Goal: Task Accomplishment & Management: Use online tool/utility

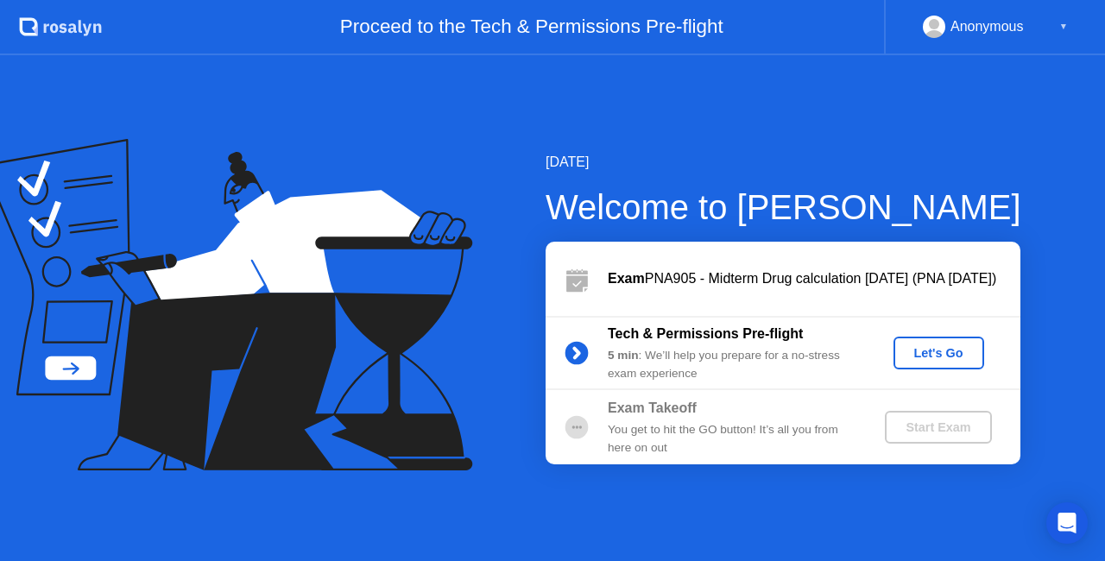
click at [925, 359] on div "Let's Go" at bounding box center [939, 353] width 77 height 14
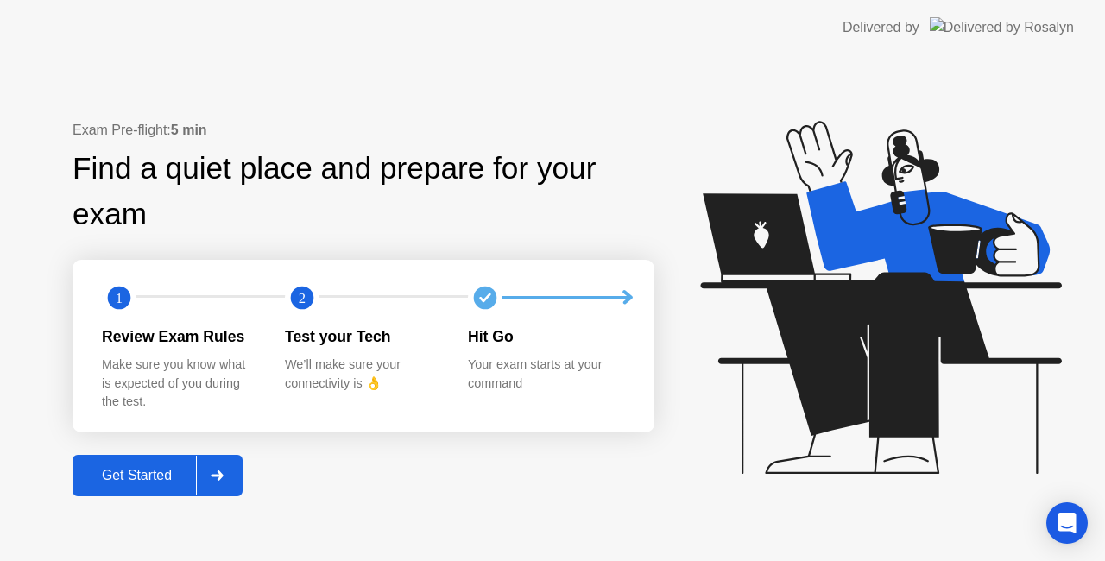
click at [161, 481] on div "Get Started" at bounding box center [137, 476] width 118 height 16
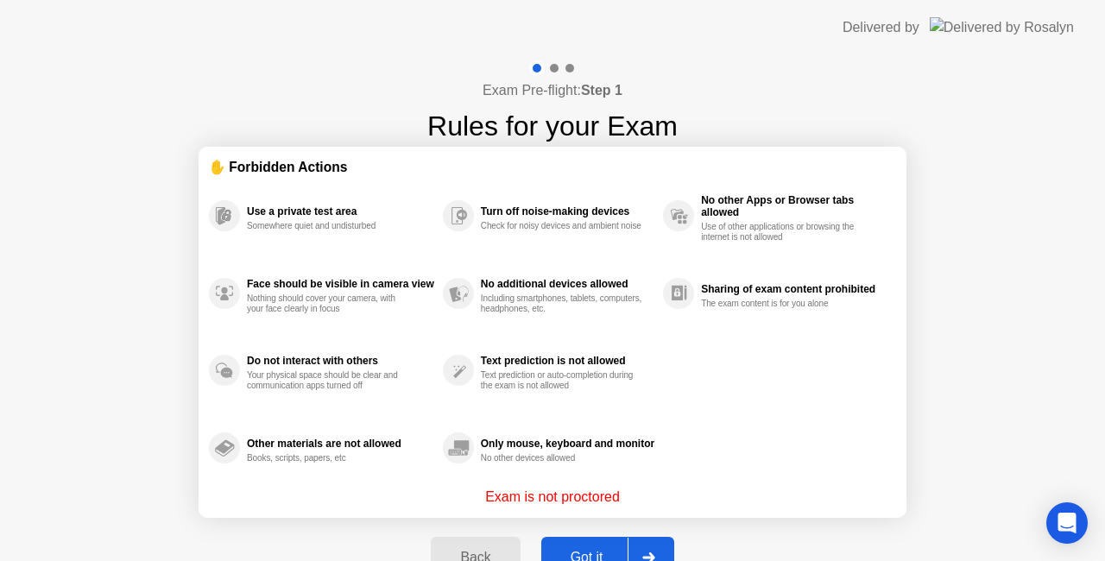
click at [611, 543] on button "Got it" at bounding box center [607, 557] width 133 height 41
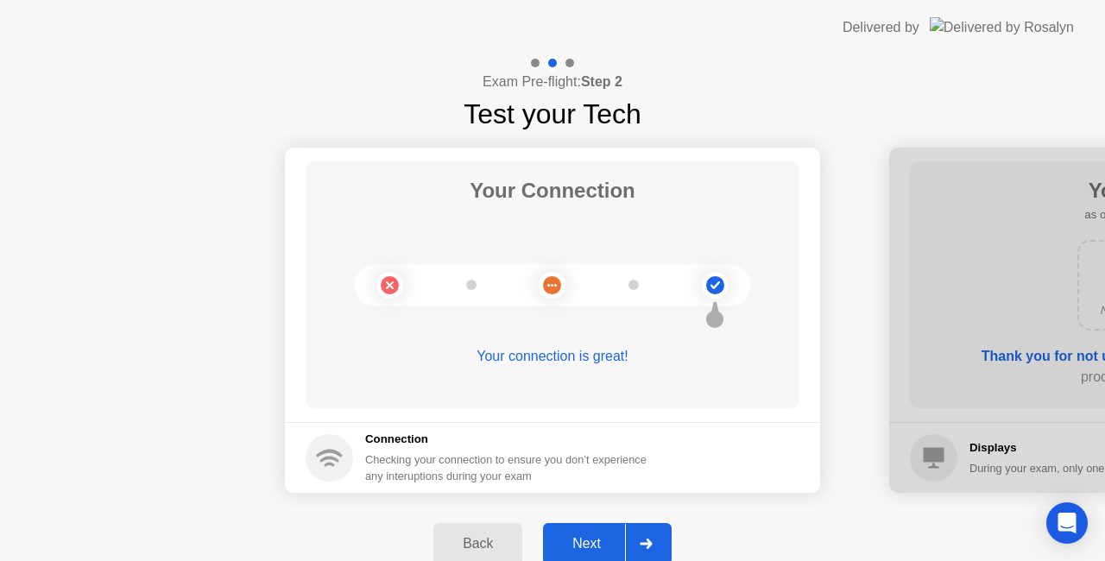
click at [599, 536] on div "Next" at bounding box center [586, 544] width 77 height 16
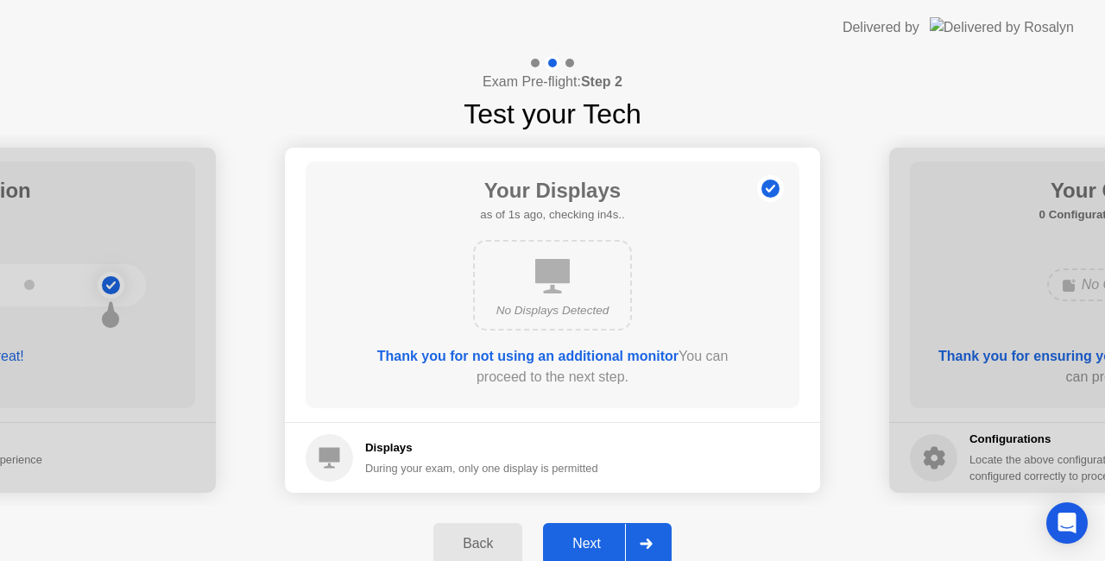
click at [599, 536] on div "Next" at bounding box center [586, 544] width 77 height 16
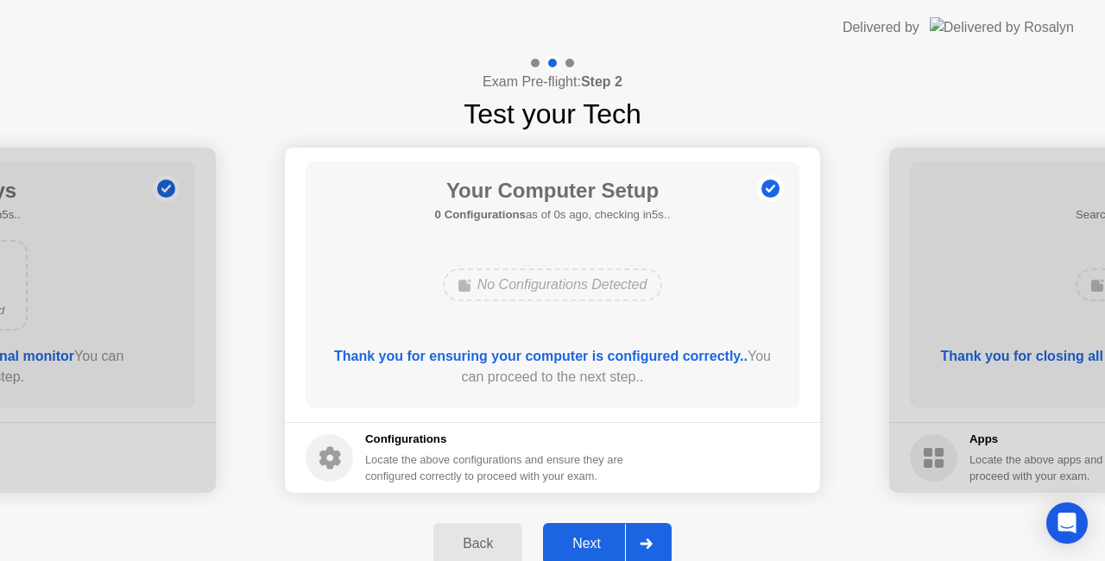
click at [599, 536] on div "Next" at bounding box center [586, 544] width 77 height 16
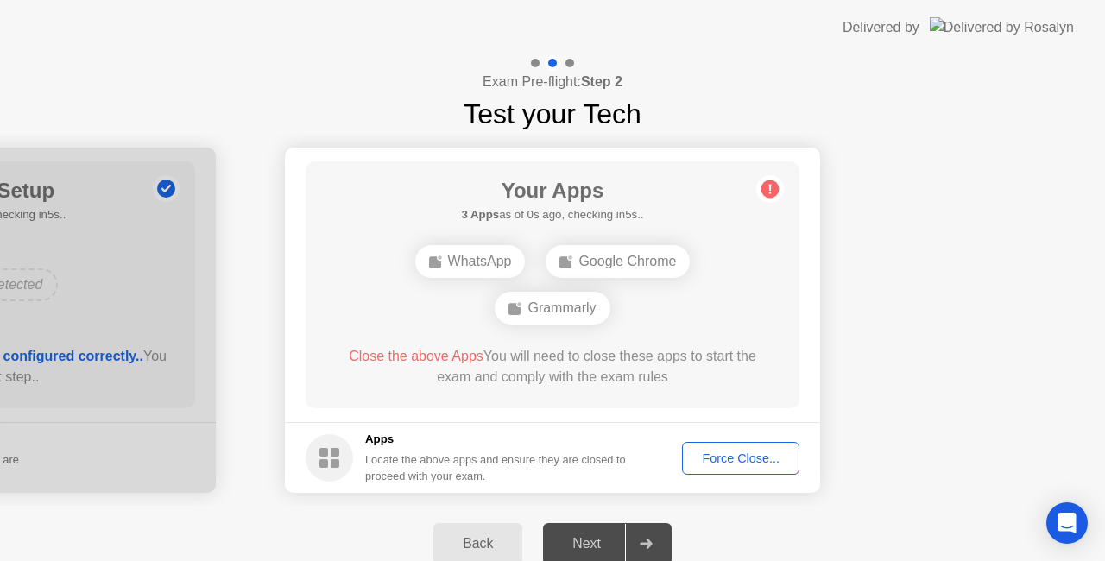
click at [599, 536] on div "Next" at bounding box center [586, 544] width 77 height 16
click at [596, 547] on div "Next" at bounding box center [586, 544] width 77 height 16
click at [728, 452] on div "Force Close..." at bounding box center [740, 459] width 105 height 14
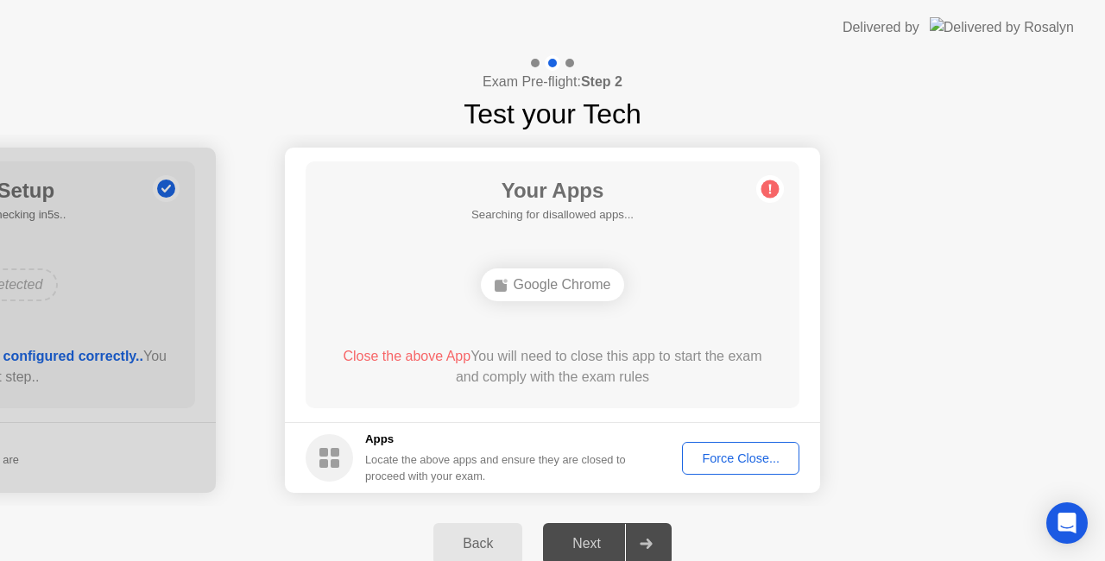
click at [577, 490] on footer "Apps Locate the above apps and ensure they are closed to proceed with your exam…" at bounding box center [552, 457] width 535 height 71
click at [721, 467] on button "Force Close..." at bounding box center [740, 458] width 117 height 33
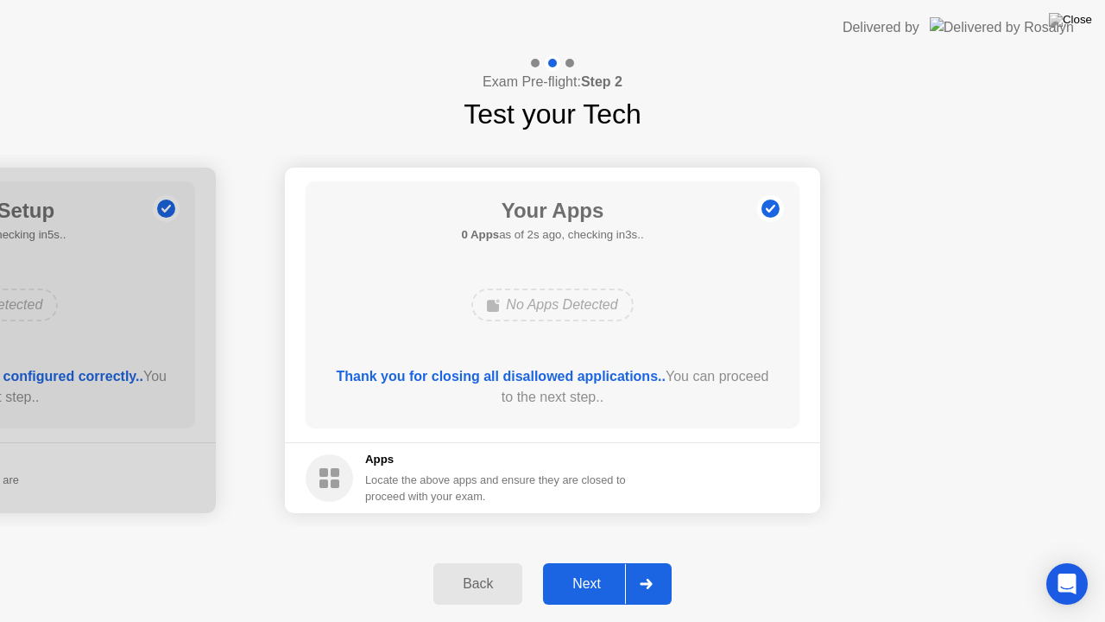
click at [593, 560] on button "Next" at bounding box center [607, 583] width 129 height 41
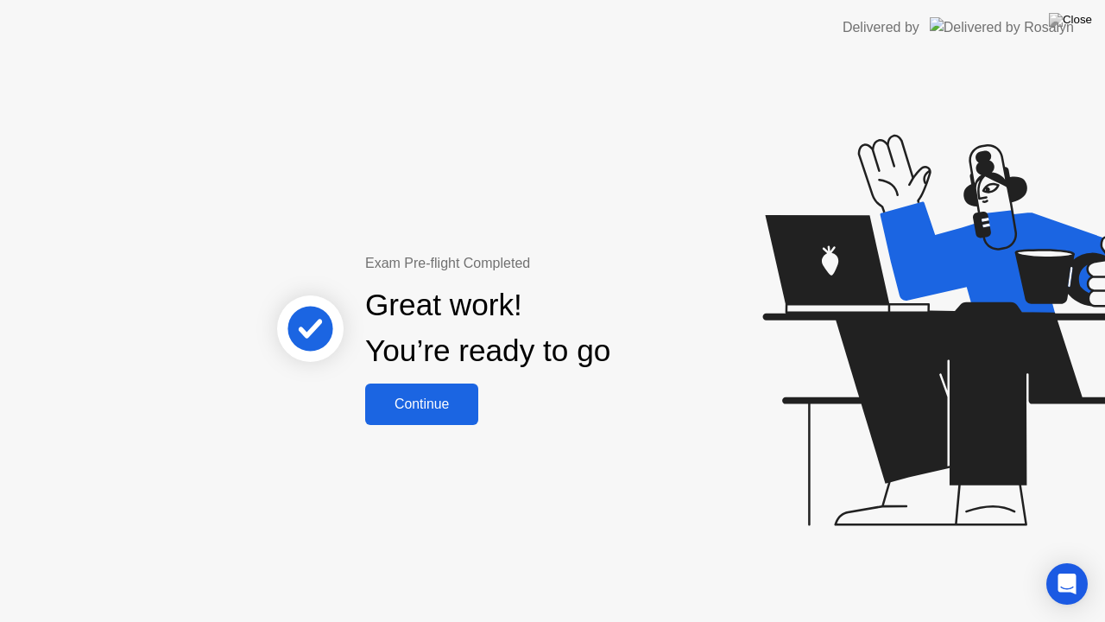
click at [446, 401] on div "Continue" at bounding box center [421, 404] width 103 height 16
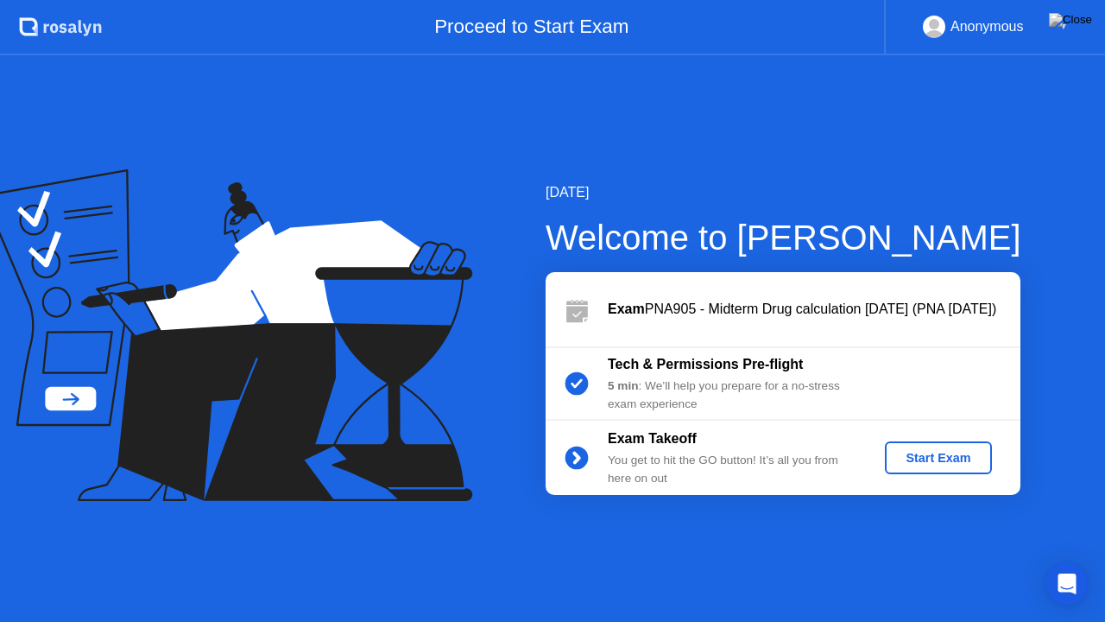
click at [929, 451] on div "Start Exam" at bounding box center [938, 458] width 92 height 14
